Goal: Task Accomplishment & Management: Manage account settings

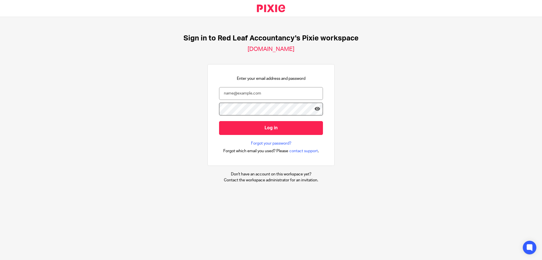
click at [41, 115] on div "Sign in to Red Leaf Accountancy's Pixie workspace redleafaccountancy.usepixie.n…" at bounding box center [271, 108] width 542 height 183
click at [227, 95] on input "email" at bounding box center [271, 93] width 104 height 13
type input "jonathan@redleafaccountancy.co.uk"
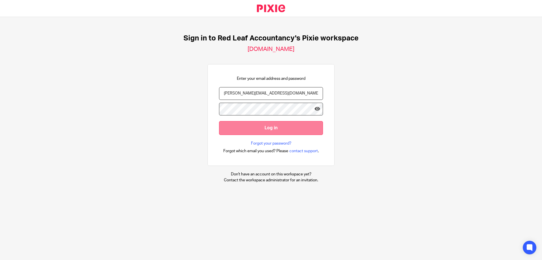
click at [226, 129] on input "Log in" at bounding box center [271, 128] width 104 height 14
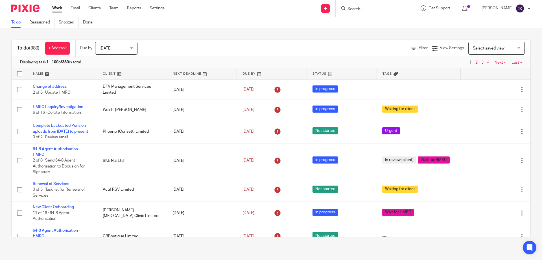
click at [363, 10] on input "Search" at bounding box center [372, 9] width 51 height 5
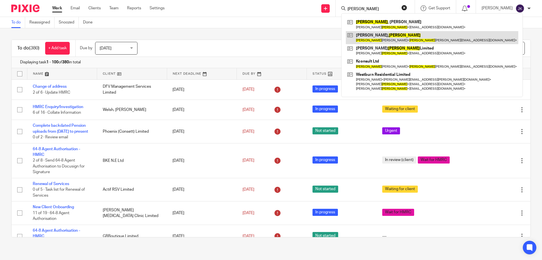
type input "kelly"
click at [396, 40] on link at bounding box center [432, 37] width 173 height 13
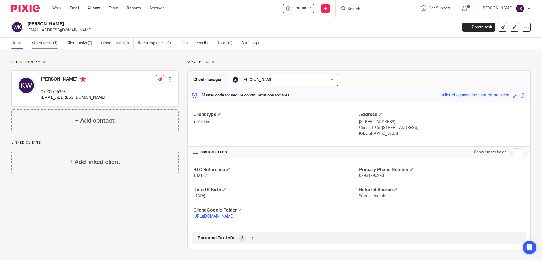
click at [45, 44] on link "Open tasks (1)" at bounding box center [47, 43] width 30 height 11
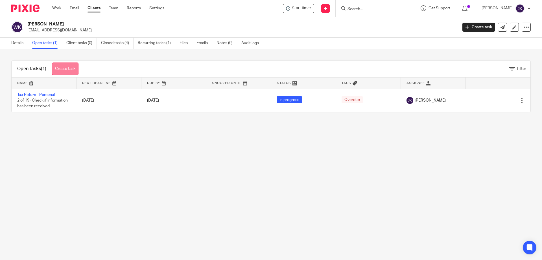
click at [72, 69] on link "Create task" at bounding box center [65, 68] width 27 height 13
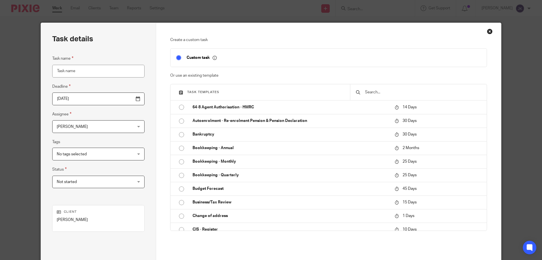
click at [370, 91] on input "text" at bounding box center [423, 92] width 117 height 6
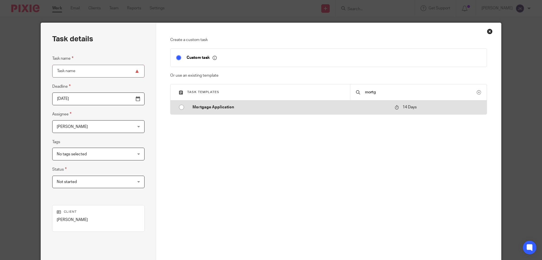
type input "mortg"
click at [306, 110] on p "Mortgage Application" at bounding box center [291, 107] width 197 height 6
type input "2025-09-09"
type input "Mortgage Application"
checkbox input "false"
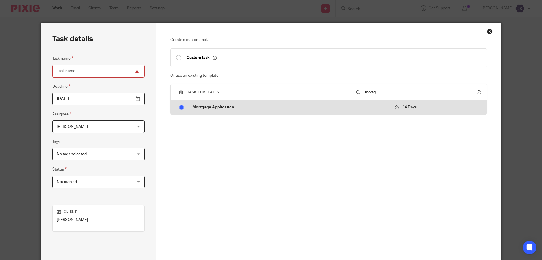
radio input "true"
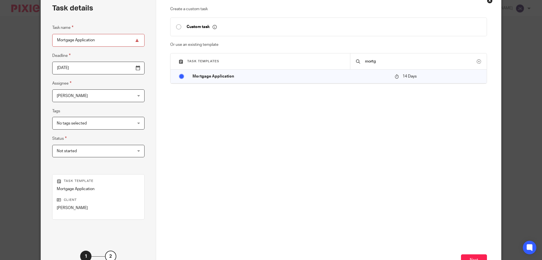
scroll to position [74, 0]
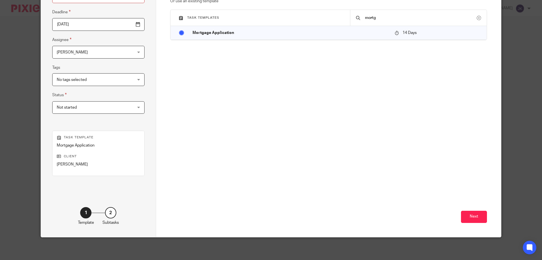
click at [107, 105] on span "Not started" at bounding box center [92, 107] width 70 height 12
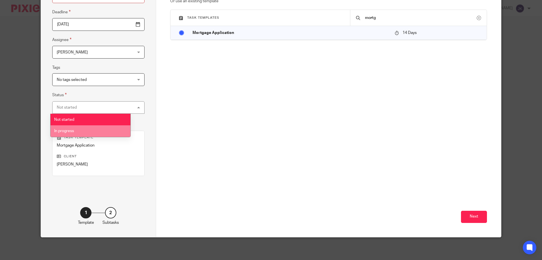
click at [88, 127] on li "In progress" at bounding box center [91, 131] width 80 height 12
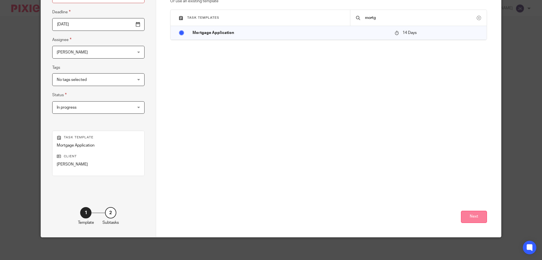
click at [467, 215] on button "Next" at bounding box center [474, 216] width 26 height 12
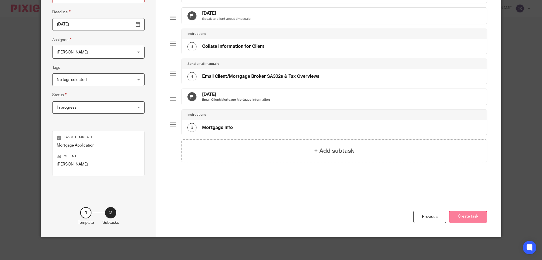
click at [459, 218] on button "Create task" at bounding box center [469, 216] width 38 height 12
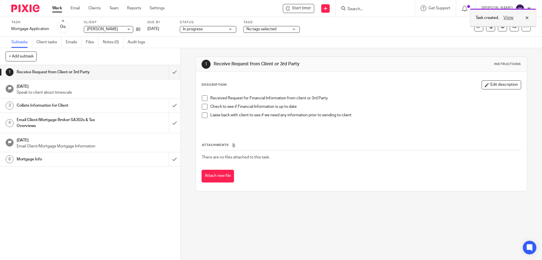
click at [525, 18] on div "View" at bounding box center [515, 17] width 32 height 7
click at [298, 7] on span "Start timer" at bounding box center [301, 8] width 19 height 6
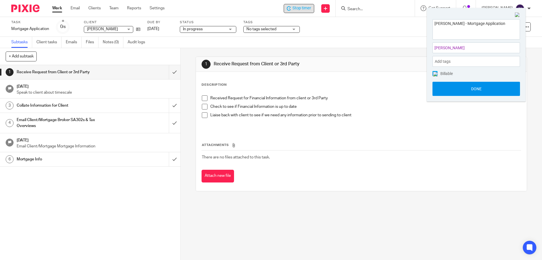
click at [466, 86] on button "Done" at bounding box center [477, 89] width 88 height 14
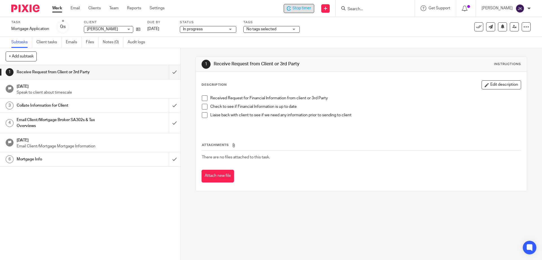
click at [202, 98] on span at bounding box center [205, 98] width 6 height 6
click at [202, 104] on span at bounding box center [205, 107] width 6 height 6
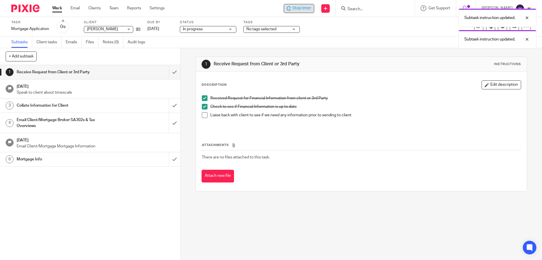
click at [205, 114] on span at bounding box center [205, 115] width 6 height 6
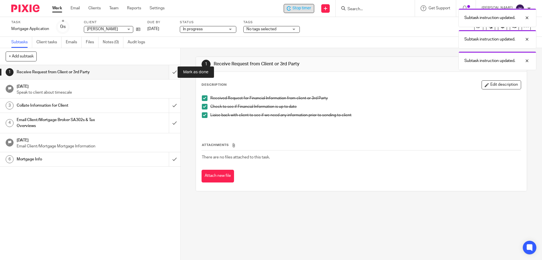
click at [169, 73] on input "submit" at bounding box center [90, 72] width 181 height 14
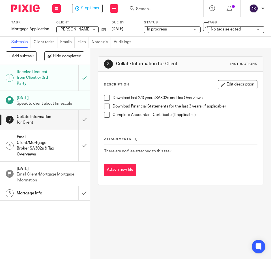
click at [104, 96] on span at bounding box center [107, 98] width 6 height 6
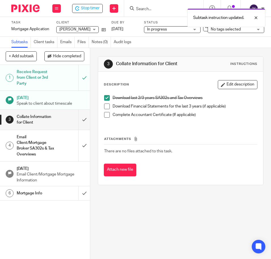
click at [106, 108] on span at bounding box center [107, 107] width 6 height 6
click at [105, 114] on span at bounding box center [107, 115] width 6 height 6
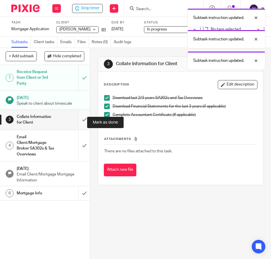
click at [82, 125] on input "submit" at bounding box center [45, 120] width 90 height 20
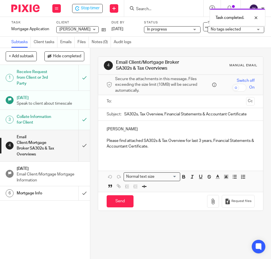
click at [136, 101] on input "text" at bounding box center [180, 101] width 127 height 6
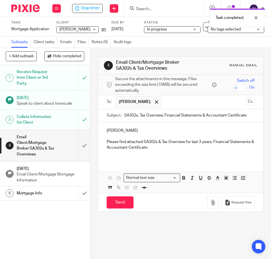
click at [161, 116] on input "SA302s, Tax Overview, Financial Statements & Accountant Certificate" at bounding box center [189, 115] width 130 height 13
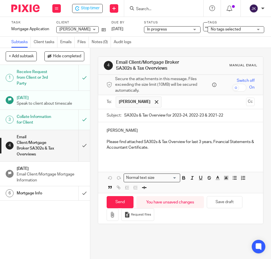
type input "SA302s & Tax Overview for 2023-24, 2022-23 & 2021-22"
click at [175, 149] on p "Please find attached SA302s & Tax Overview for last 3 years, Financial Statemen…" at bounding box center [181, 145] width 148 height 12
click at [211, 142] on p "Please find attached SA302s & Tax Overview for last 3 years, Financial Statemen…" at bounding box center [181, 145] width 148 height 12
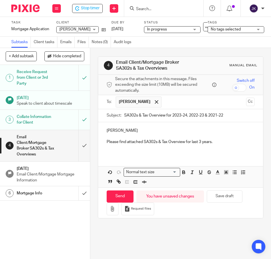
drag, startPoint x: 114, startPoint y: 132, endPoint x: 179, endPoint y: 132, distance: 64.7
click at [179, 132] on p "[PERSON_NAME]" at bounding box center [181, 131] width 148 height 6
click at [113, 210] on icon "button" at bounding box center [113, 209] width 6 height 6
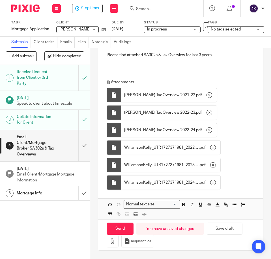
scroll to position [88, 0]
click at [114, 229] on input "Send" at bounding box center [120, 229] width 27 height 12
type input "Sent"
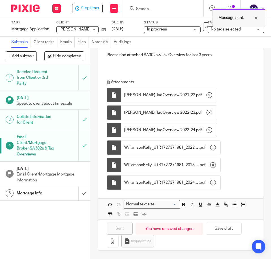
click at [262, 17] on div "Message sent." at bounding box center [238, 17] width 53 height 19
click at [42, 198] on h1 "Mortgage Info" at bounding box center [35, 193] width 37 height 8
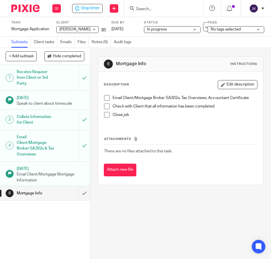
click at [105, 98] on span at bounding box center [107, 98] width 6 height 6
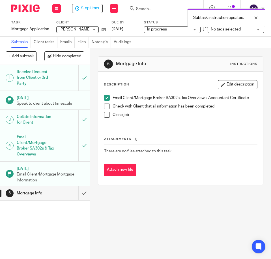
click at [104, 107] on span at bounding box center [107, 107] width 6 height 6
click at [107, 114] on span at bounding box center [107, 115] width 6 height 6
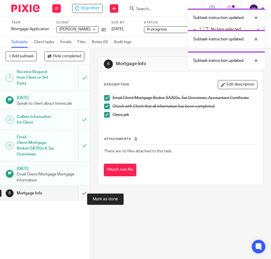
click at [80, 201] on input "submit" at bounding box center [45, 193] width 90 height 14
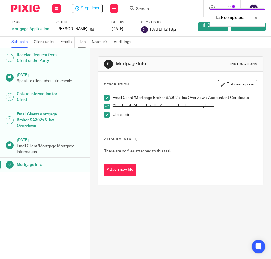
click at [84, 41] on link "Files" at bounding box center [82, 42] width 11 height 11
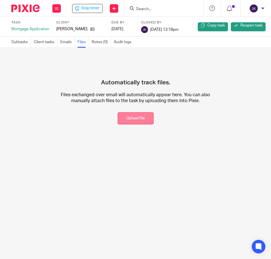
click at [120, 117] on button "Upload file" at bounding box center [136, 118] width 36 height 12
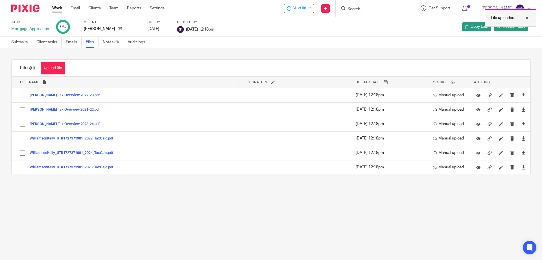
click at [270, 20] on div at bounding box center [523, 17] width 15 height 7
click at [270, 9] on span "Stop timer" at bounding box center [302, 8] width 19 height 6
click at [270, 11] on input "Search" at bounding box center [372, 9] width 51 height 5
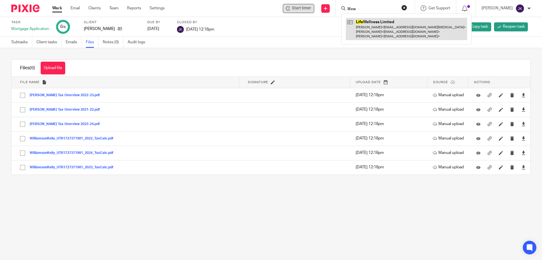
type input "lifew"
click at [270, 33] on link at bounding box center [406, 29] width 121 height 22
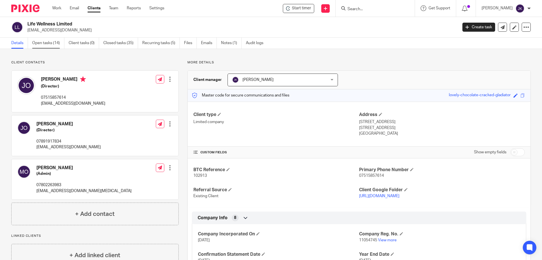
click at [44, 44] on link "Open tasks (14)" at bounding box center [48, 43] width 32 height 11
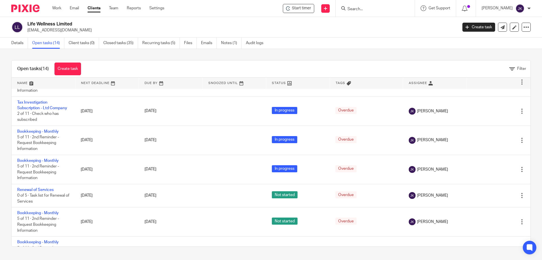
scroll to position [103, 0]
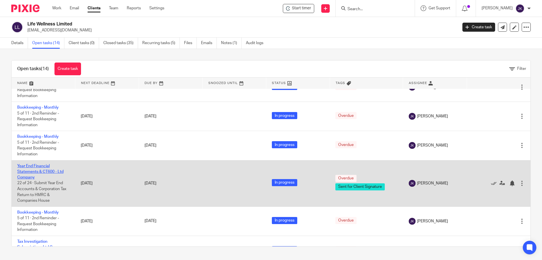
click at [27, 178] on link "Year End Financial Statements & CT600 - Ltd Company" at bounding box center [40, 172] width 46 height 16
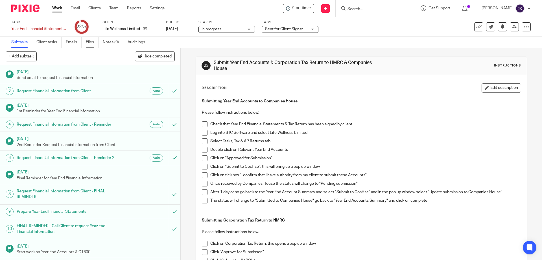
click at [92, 41] on link "Files" at bounding box center [92, 42] width 13 height 11
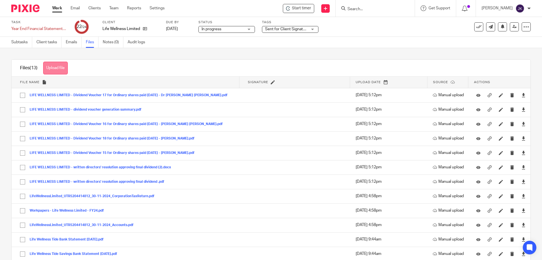
click at [48, 64] on button "Upload file" at bounding box center [55, 68] width 25 height 13
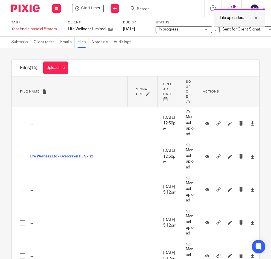
click at [256, 16] on div at bounding box center [251, 17] width 15 height 7
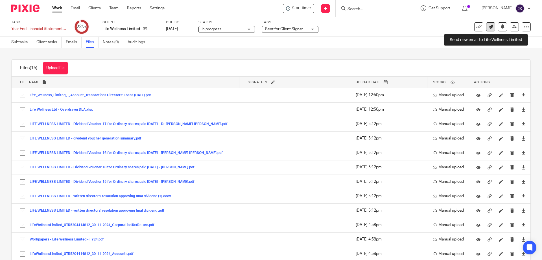
click at [270, 25] on icon at bounding box center [491, 27] width 4 height 4
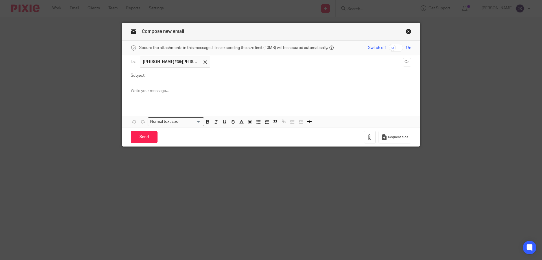
click at [216, 63] on input "text" at bounding box center [306, 62] width 187 height 11
click at [262, 64] on input "text" at bounding box center [331, 62] width 140 height 11
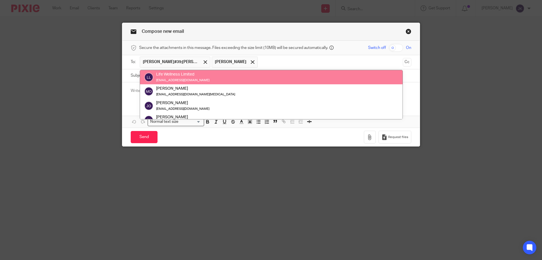
click at [263, 61] on input "text" at bounding box center [331, 62] width 140 height 11
paste input "[EMAIL_ADDRESS][DOMAIN_NAME]"
type input "[EMAIL_ADDRESS][DOMAIN_NAME]"
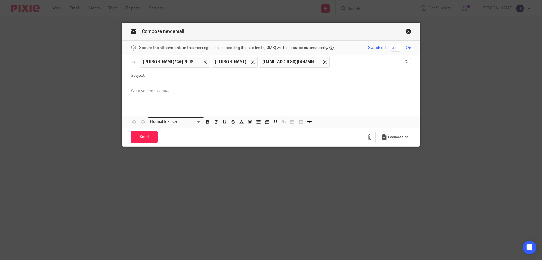
click at [185, 76] on input "Subject:" at bounding box center [279, 75] width 263 height 13
type input "Directors Loan Accounts - Life Wellness"
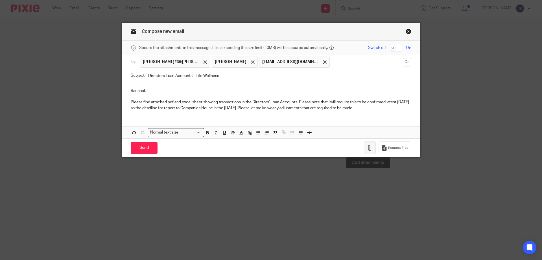
click at [368, 145] on icon "button" at bounding box center [370, 148] width 6 height 6
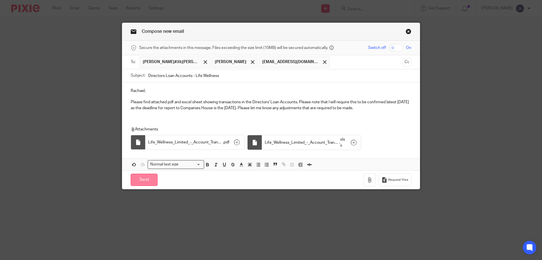
click at [140, 182] on input "Send" at bounding box center [144, 179] width 27 height 12
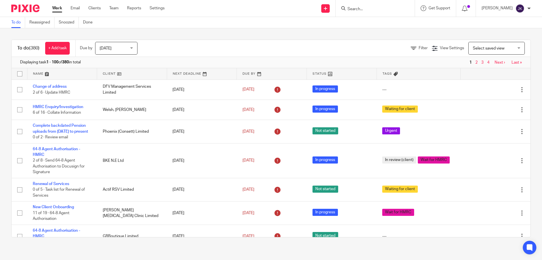
click at [365, 10] on input "Search" at bounding box center [372, 9] width 51 height 5
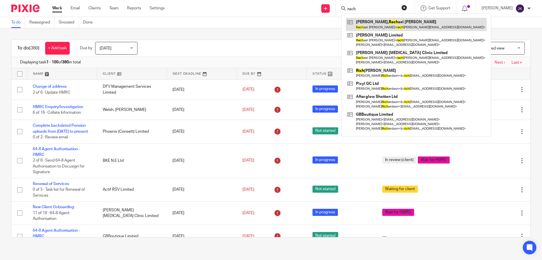
type input "rach"
click at [379, 23] on link at bounding box center [416, 24] width 141 height 13
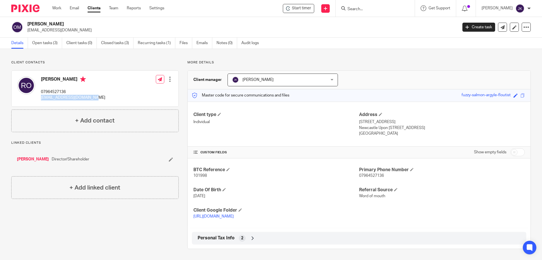
drag, startPoint x: 40, startPoint y: 98, endPoint x: 95, endPoint y: 99, distance: 55.7
click at [95, 99] on div "[PERSON_NAME] 07964527136 [EMAIL_ADDRESS][DOMAIN_NAME] Edit contact Create clie…" at bounding box center [95, 89] width 167 height 36
copy p "rachomalley@hotmail.co.uk"
click at [116, 87] on div "Rachael O'Malley 07964527136 rachomalley@hotmail.co.uk Edit contact Create clie…" at bounding box center [95, 89] width 167 height 36
click at [56, 6] on link "Work" at bounding box center [56, 8] width 9 height 6
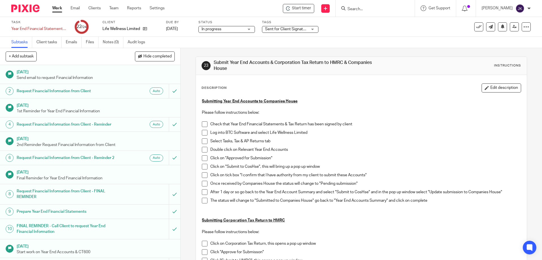
click at [373, 12] on input "Search" at bounding box center [372, 9] width 51 height 5
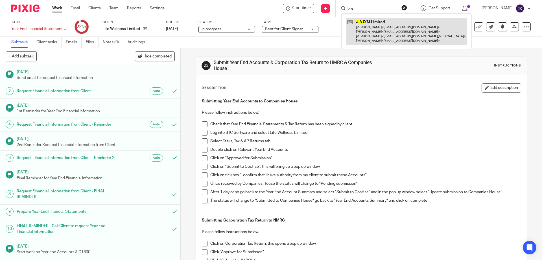
type input "jao"
click at [373, 34] on link at bounding box center [406, 31] width 121 height 27
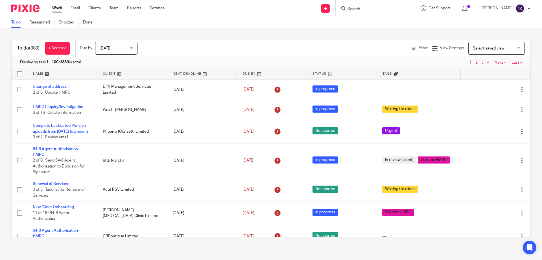
click at [370, 5] on form at bounding box center [377, 8] width 60 height 7
click at [368, 11] on input "Search" at bounding box center [372, 9] width 51 height 5
type input "h"
type input "hioh"
click at [394, 22] on link at bounding box center [394, 27] width 96 height 18
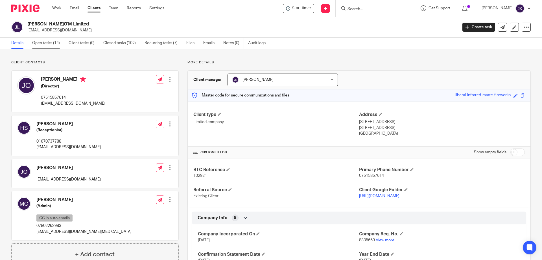
click at [42, 45] on link "Open tasks (14)" at bounding box center [48, 43] width 32 height 11
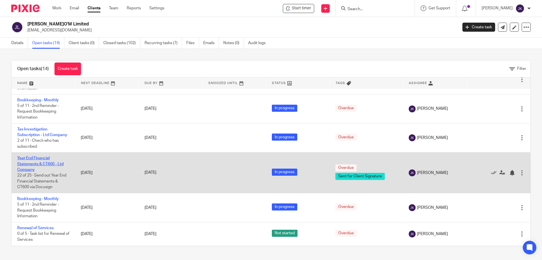
scroll to position [137, 0]
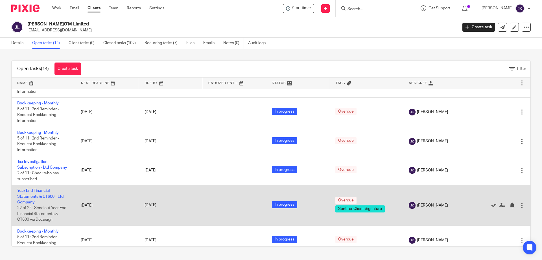
click at [35, 210] on td "Year End Financial Statements & CT600 - Ltd Company 22 of 25 · Send out Year En…" at bounding box center [44, 205] width 64 height 41
click at [34, 204] on link "Year End Financial Statements & CT600 - Ltd Company" at bounding box center [40, 196] width 46 height 16
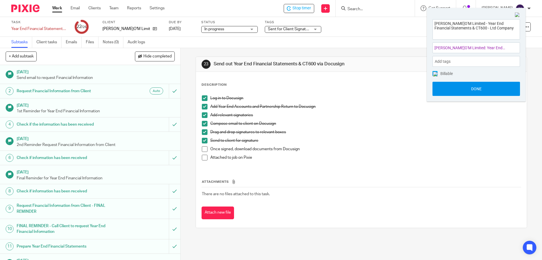
click at [474, 88] on button "Done" at bounding box center [477, 89] width 88 height 14
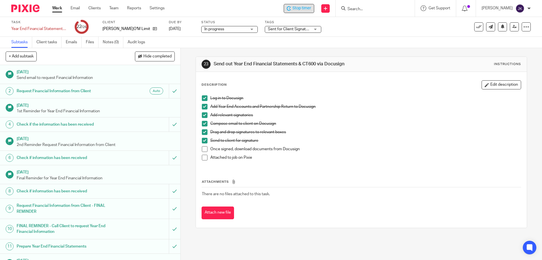
click at [303, 9] on span "Stop timer" at bounding box center [302, 8] width 19 height 6
click at [375, 7] on input "Search" at bounding box center [372, 9] width 51 height 5
type input "sbk"
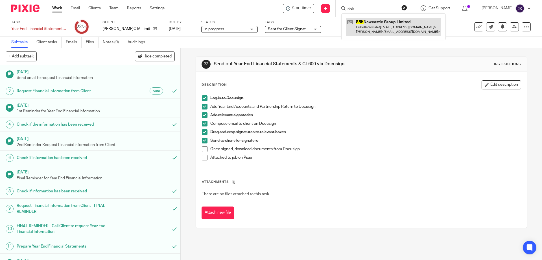
click at [380, 24] on link at bounding box center [394, 27] width 96 height 18
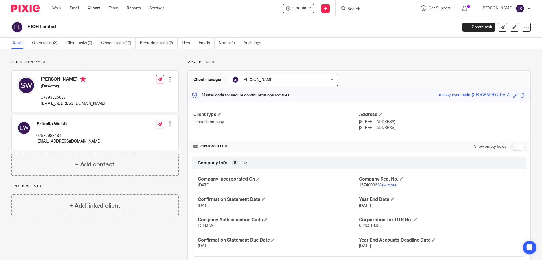
click at [42, 44] on link "Open tasks (3)" at bounding box center [47, 43] width 30 height 11
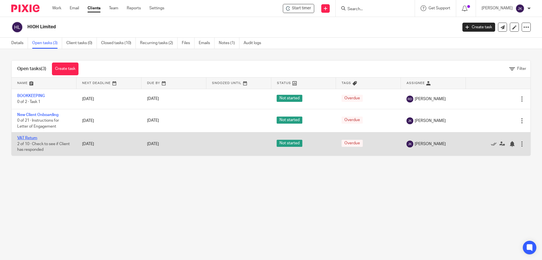
click at [31, 138] on link "VAT Return" at bounding box center [27, 138] width 20 height 4
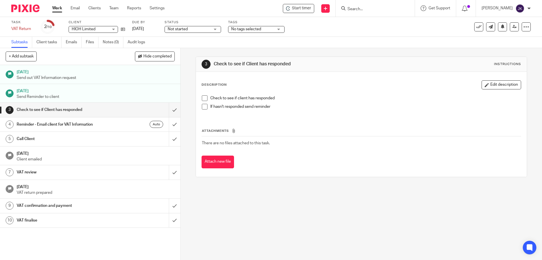
click at [311, 8] on span "Start timer" at bounding box center [301, 8] width 19 height 6
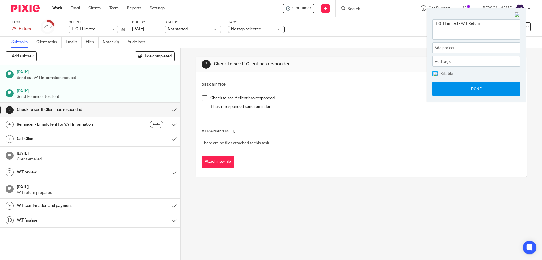
click at [476, 90] on button "Done" at bounding box center [477, 89] width 88 height 14
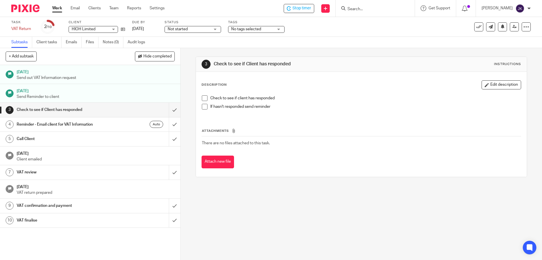
click at [203, 97] on span at bounding box center [205, 98] width 6 height 6
click at [204, 98] on span at bounding box center [205, 98] width 6 height 6
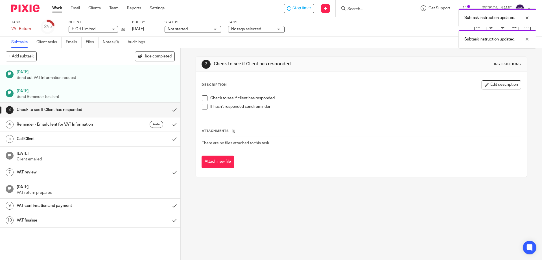
click at [284, 85] on div "Description Edit description" at bounding box center [362, 84] width 320 height 9
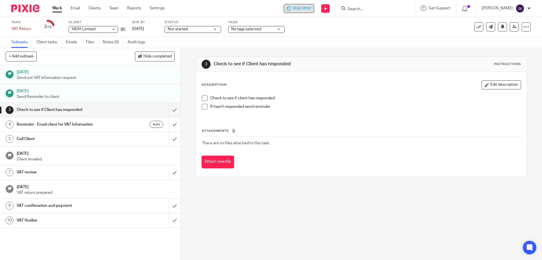
click at [299, 12] on div "Stop timer" at bounding box center [299, 8] width 31 height 9
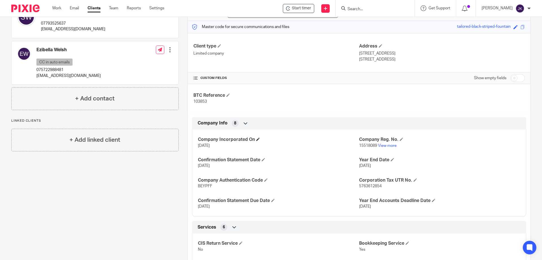
scroll to position [113, 0]
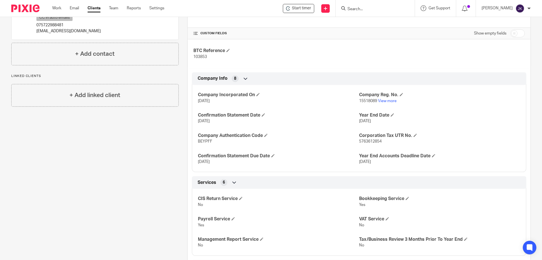
click at [364, 100] on span "15518089" at bounding box center [368, 101] width 18 height 4
copy p "15518089"
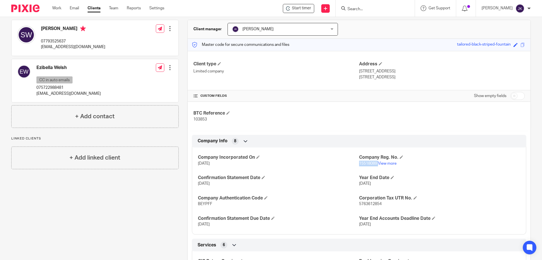
scroll to position [0, 0]
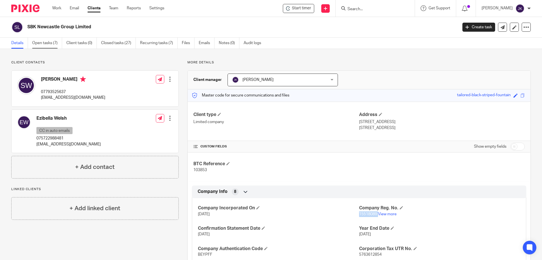
click at [42, 47] on link "Open tasks (7)" at bounding box center [47, 43] width 30 height 11
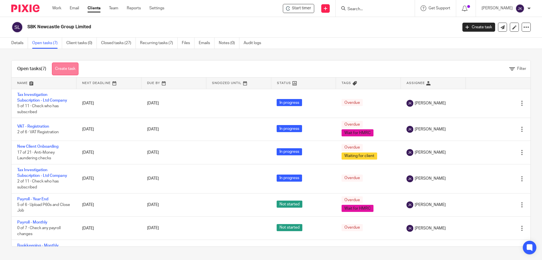
click at [64, 69] on link "Create task" at bounding box center [65, 68] width 27 height 13
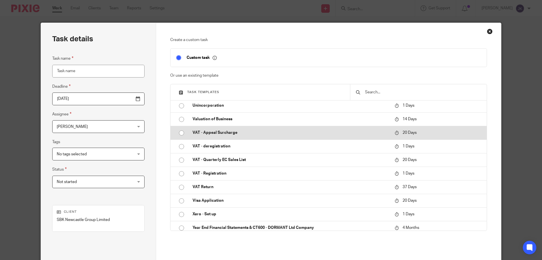
scroll to position [678, 0]
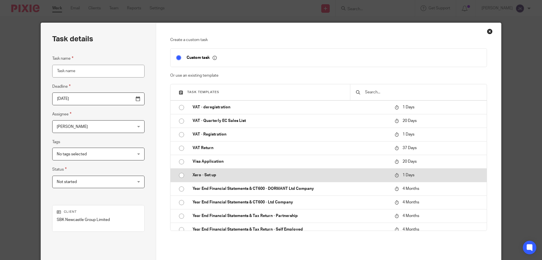
click at [195, 175] on p "Xero - Set up" at bounding box center [291, 175] width 197 height 6
type input "2025-08-27"
type input "Xero - Set up"
checkbox input "false"
radio input "true"
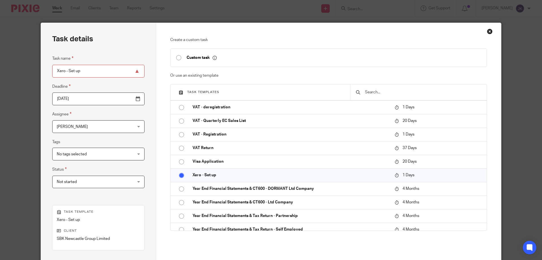
scroll to position [74, 0]
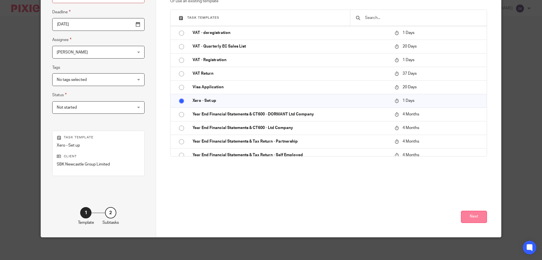
click at [474, 220] on button "Next" at bounding box center [474, 216] width 26 height 12
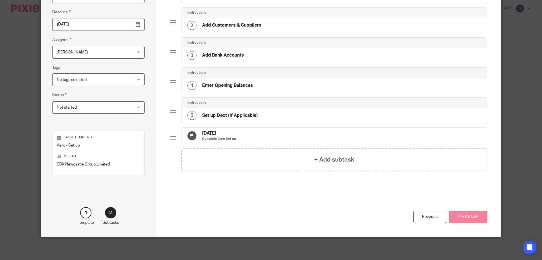
click at [467, 218] on button "Create task" at bounding box center [469, 216] width 38 height 12
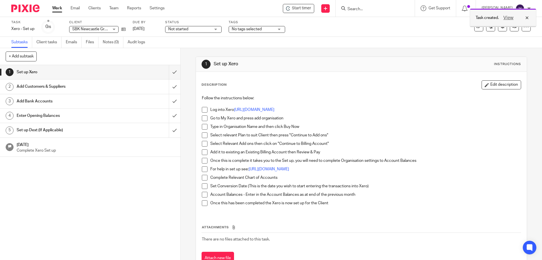
click at [528, 18] on div "View" at bounding box center [515, 17] width 32 height 7
click at [205, 112] on span at bounding box center [205, 110] width 6 height 6
drag, startPoint x: 302, startPoint y: 3, endPoint x: 305, endPoint y: 8, distance: 5.7
click at [303, 5] on div "Start timer Send new email Create task Add client Request signature Get Support…" at bounding box center [357, 8] width 369 height 17
click at [305, 9] on div "Subtask instruction updated." at bounding box center [404, 16] width 266 height 21
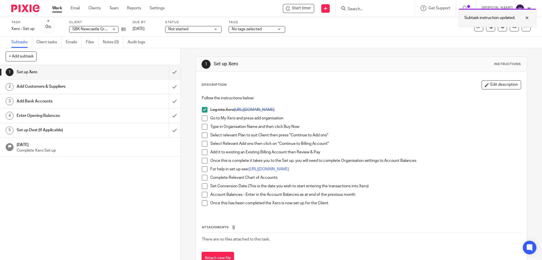
click at [527, 19] on div at bounding box center [523, 17] width 15 height 7
click at [303, 8] on span "Start timer" at bounding box center [301, 8] width 19 height 6
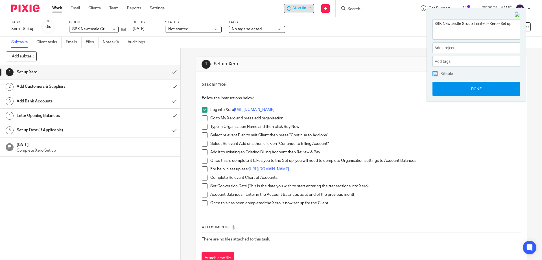
click at [476, 87] on button "Done" at bounding box center [477, 89] width 88 height 14
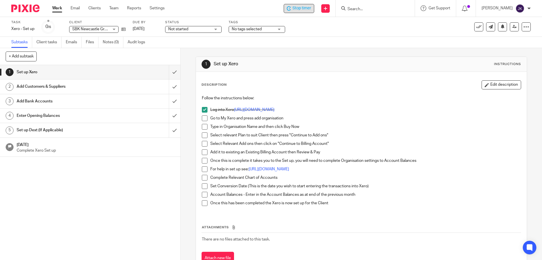
click at [206, 117] on span at bounding box center [205, 118] width 6 height 6
click at [202, 125] on span at bounding box center [205, 127] width 6 height 6
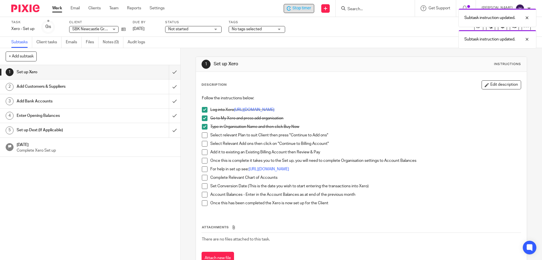
click at [203, 136] on span at bounding box center [205, 135] width 6 height 6
click at [207, 142] on li "Select Relevant Add ons then click on "Continue to Billing Account"" at bounding box center [361, 145] width 319 height 8
click at [202, 145] on span at bounding box center [205, 144] width 6 height 6
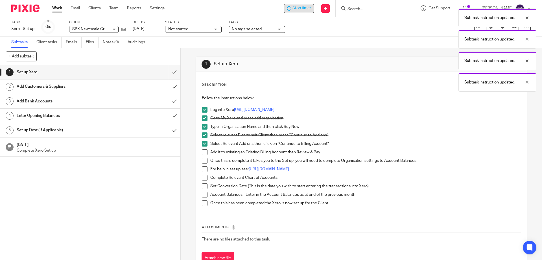
click at [202, 153] on span at bounding box center [205, 152] width 6 height 6
click at [203, 157] on li "Add it to existing an Existing Billing Account then Review & Pay" at bounding box center [361, 153] width 319 height 8
click at [204, 159] on span at bounding box center [205, 161] width 6 height 6
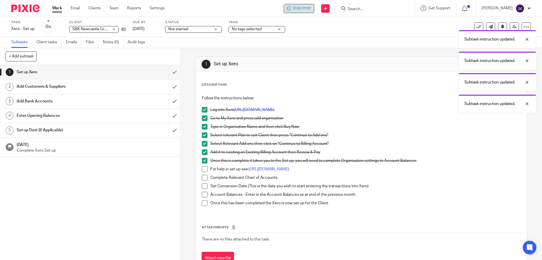
click at [204, 171] on span at bounding box center [205, 169] width 6 height 6
click at [204, 177] on span at bounding box center [205, 178] width 6 height 6
click at [205, 188] on span at bounding box center [205, 186] width 6 height 6
click at [204, 194] on span at bounding box center [205, 195] width 6 height 6
click at [203, 205] on span at bounding box center [205, 203] width 6 height 6
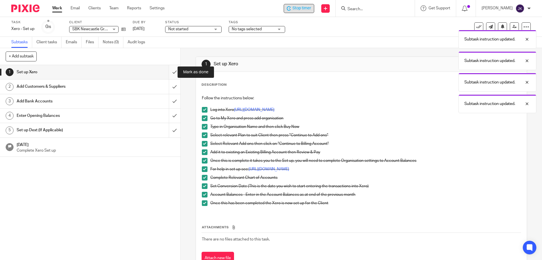
click at [166, 72] on input "submit" at bounding box center [90, 72] width 181 height 14
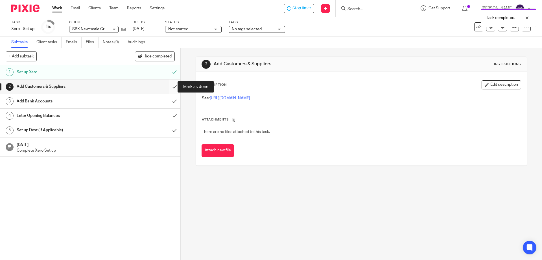
click at [168, 88] on input "submit" at bounding box center [90, 86] width 181 height 14
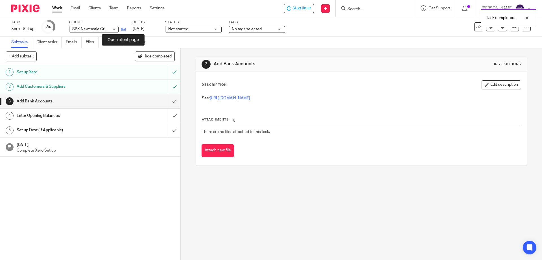
click at [123, 30] on icon at bounding box center [123, 29] width 4 height 4
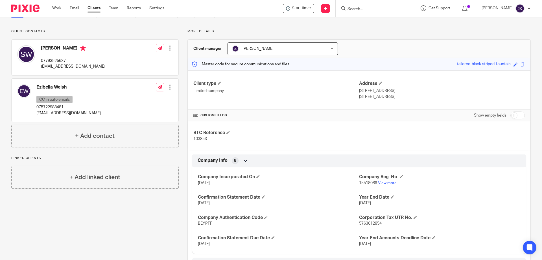
scroll to position [57, 0]
